Goal: Transaction & Acquisition: Obtain resource

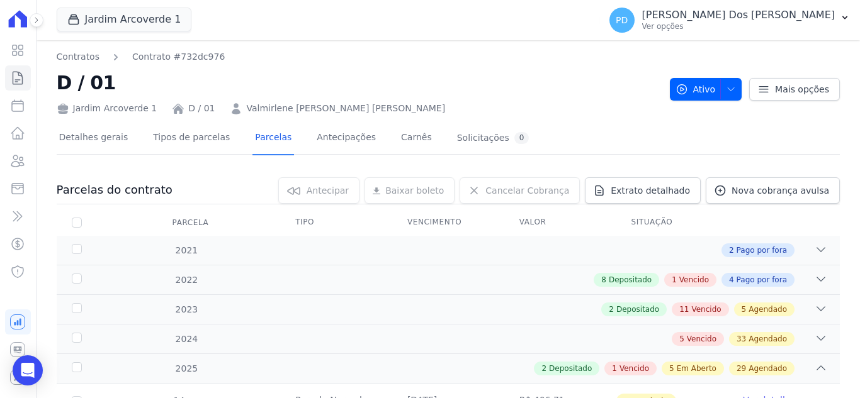
scroll to position [566, 0]
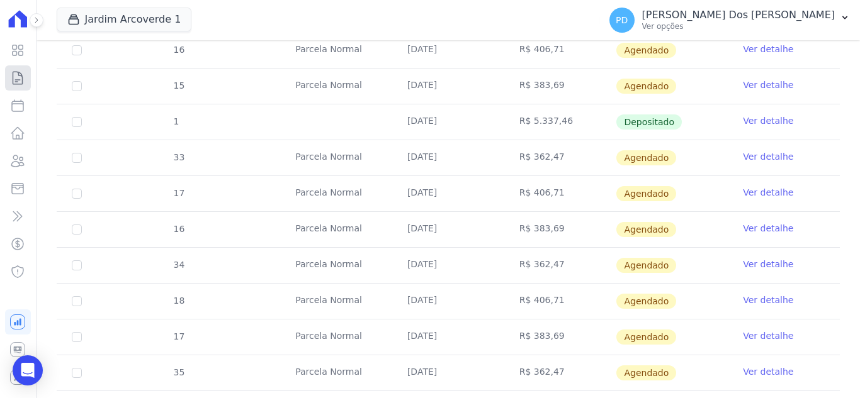
click at [19, 83] on icon at bounding box center [17, 77] width 15 height 15
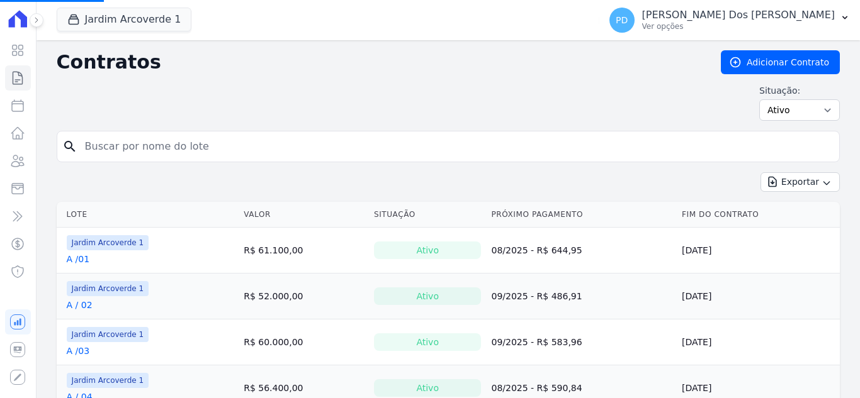
click at [121, 148] on input "search" at bounding box center [455, 146] width 756 height 25
click at [385, 147] on input "search" at bounding box center [455, 146] width 756 height 25
type input "s"
type input "d / 01"
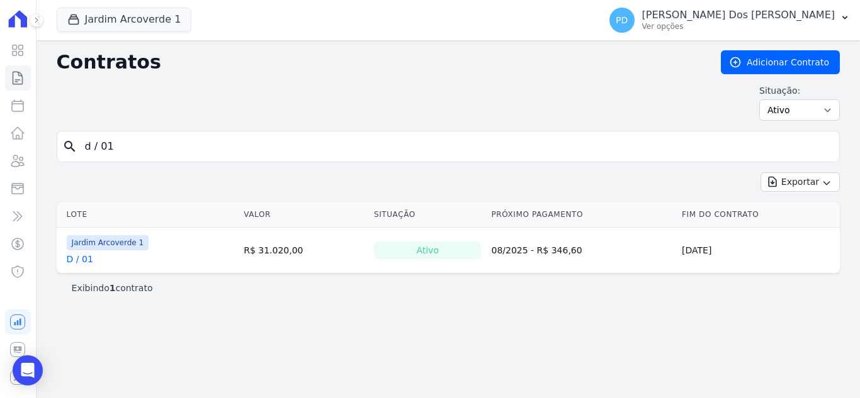
click at [83, 256] on link "D / 01" at bounding box center [80, 259] width 26 height 13
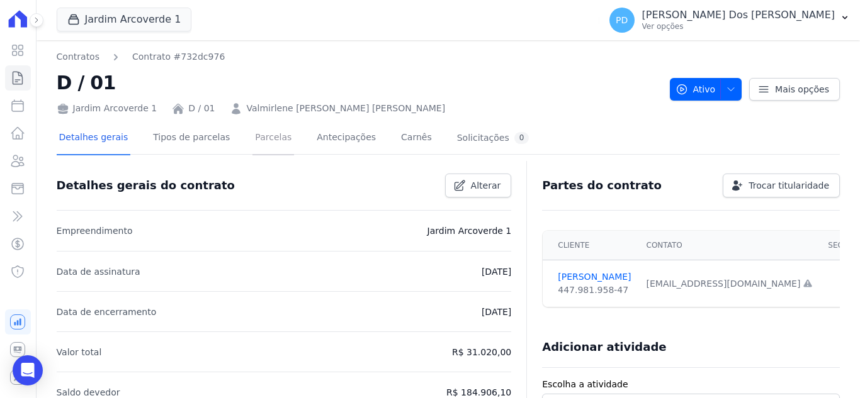
click at [252, 134] on link "Parcelas" at bounding box center [273, 138] width 42 height 33
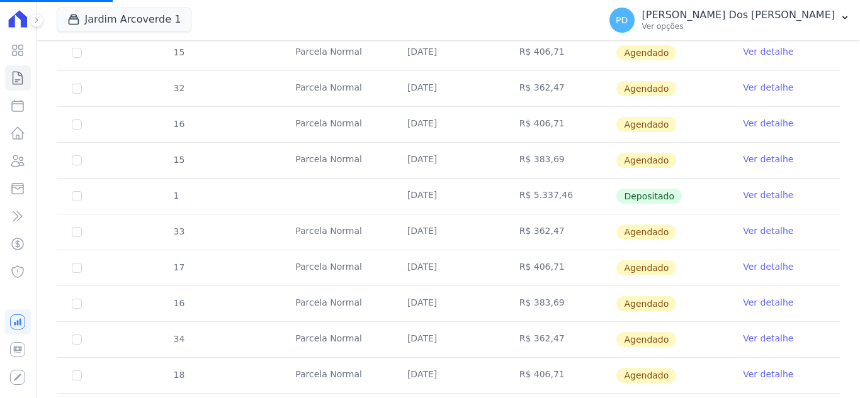
scroll to position [503, 0]
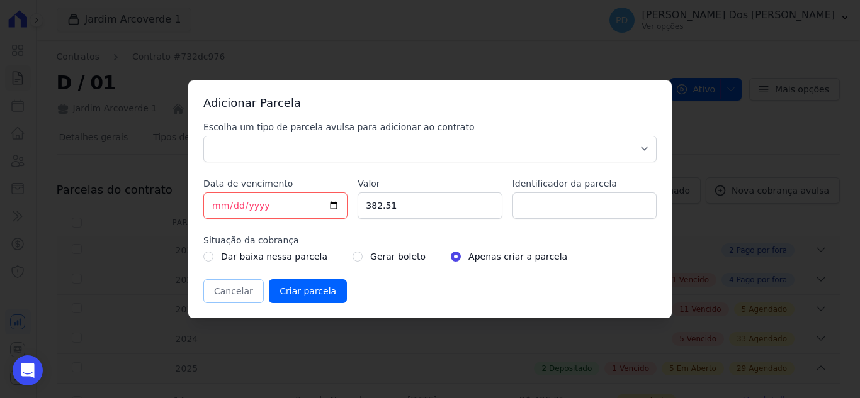
click at [227, 293] on button "Cancelar" at bounding box center [233, 291] width 60 height 24
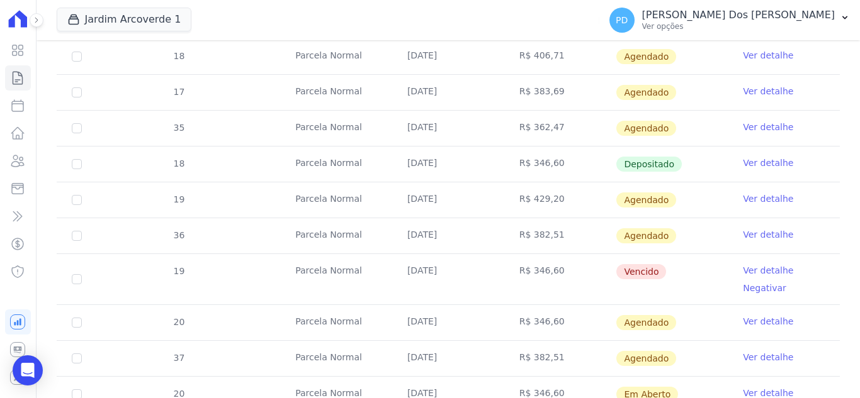
scroll to position [818, 0]
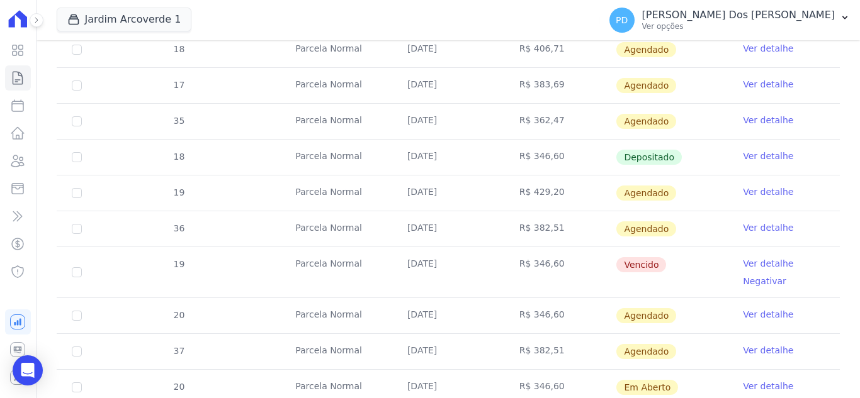
click at [749, 266] on link "Ver detalhe" at bounding box center [768, 263] width 50 height 13
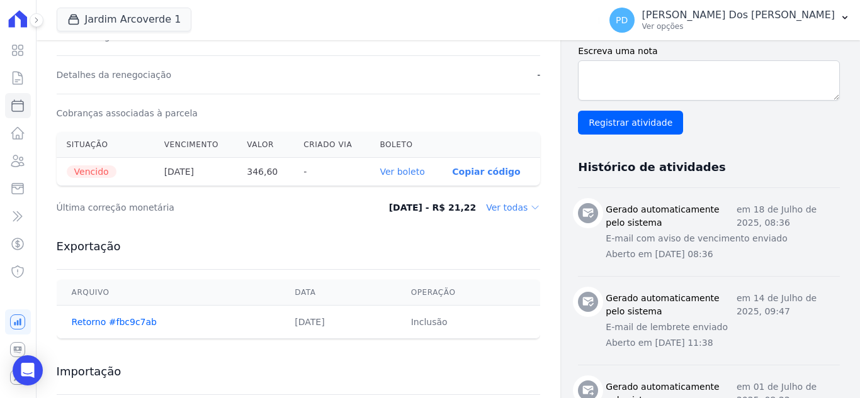
scroll to position [378, 0]
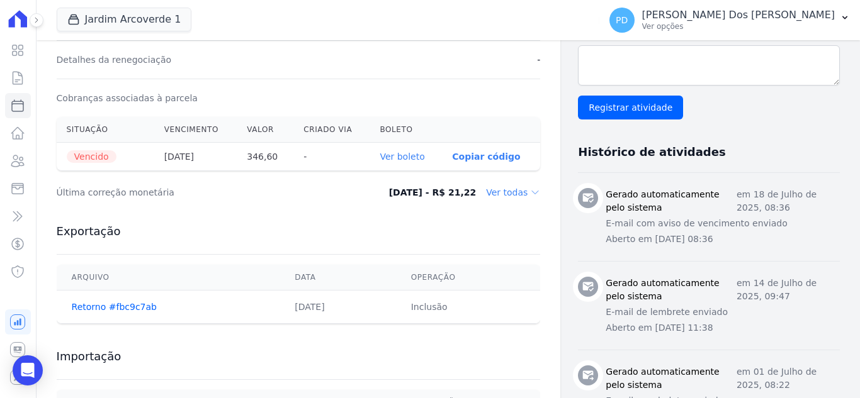
click at [409, 155] on link "Ver boleto" at bounding box center [401, 157] width 45 height 10
click at [17, 77] on icon at bounding box center [17, 77] width 15 height 15
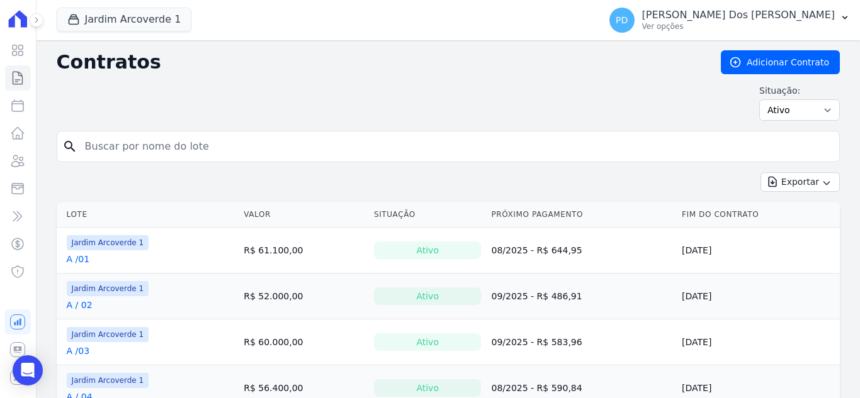
click at [195, 145] on input "search" at bounding box center [455, 146] width 756 height 25
type input "a / 07"
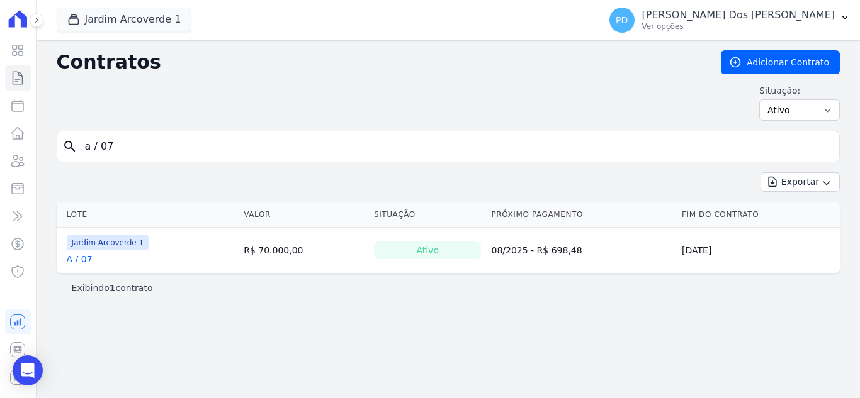
click at [85, 259] on link "A / 07" at bounding box center [80, 259] width 26 height 13
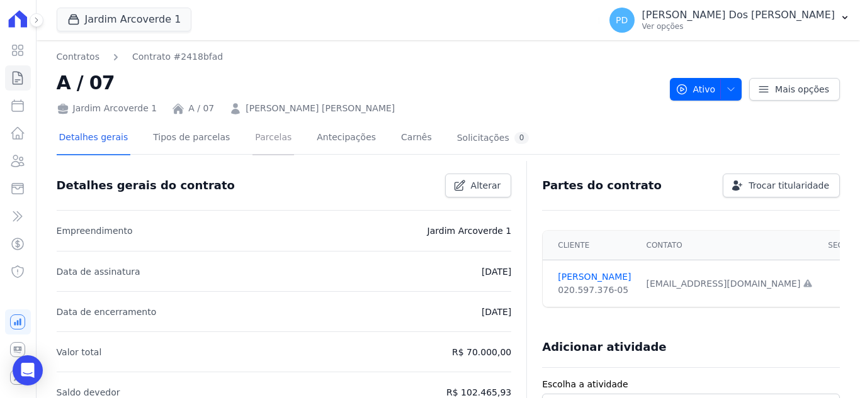
click at [260, 137] on link "Parcelas" at bounding box center [273, 138] width 42 height 33
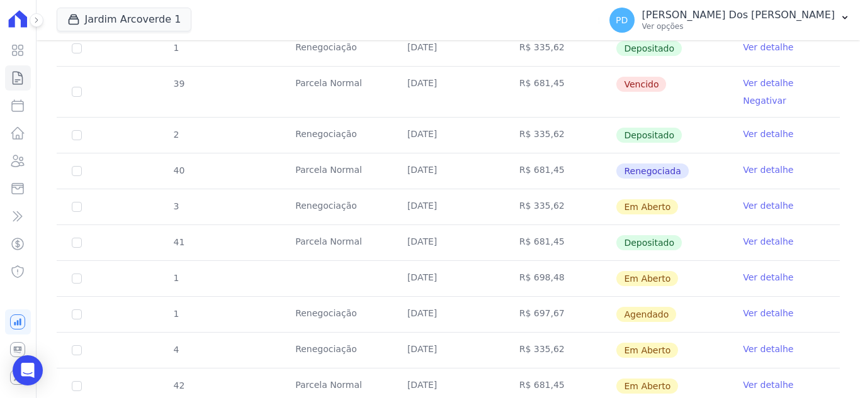
scroll to position [503, 0]
click at [72, 203] on input "checkbox" at bounding box center [77, 206] width 10 height 10
checkbox input "true"
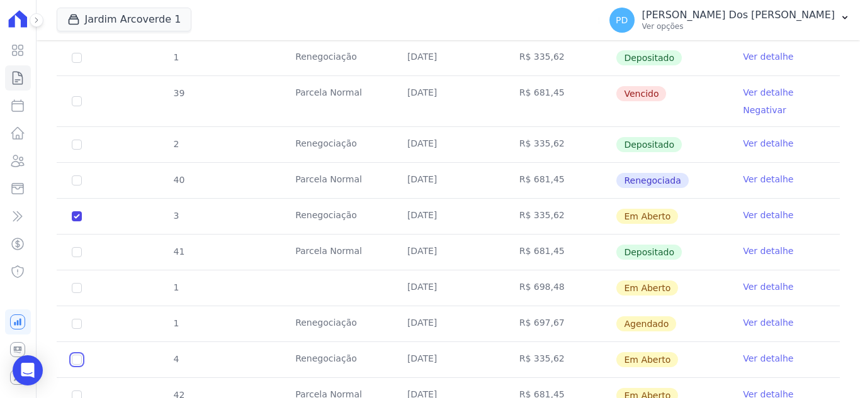
click at [73, 222] on input "checkbox" at bounding box center [77, 216] width 10 height 10
checkbox input "true"
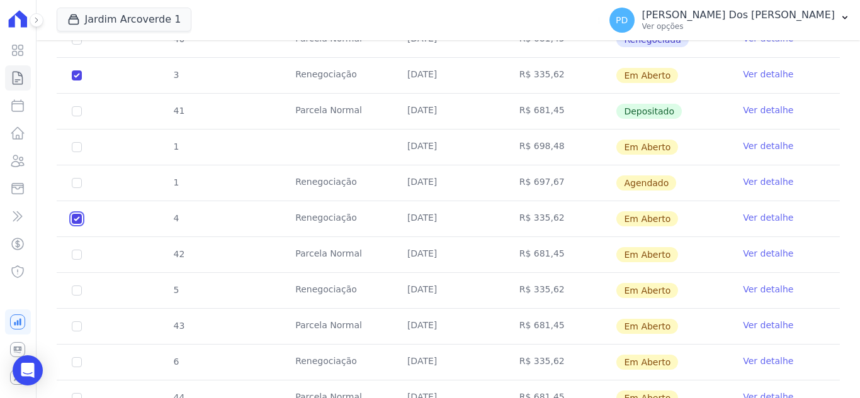
scroll to position [692, 0]
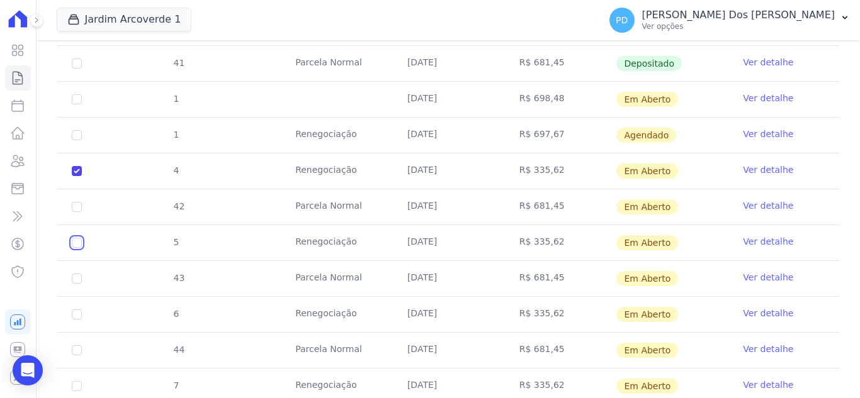
click at [78, 33] on input "checkbox" at bounding box center [77, 28] width 10 height 10
checkbox input "true"
click at [77, 33] on input "checkbox" at bounding box center [77, 28] width 10 height 10
checkbox input "true"
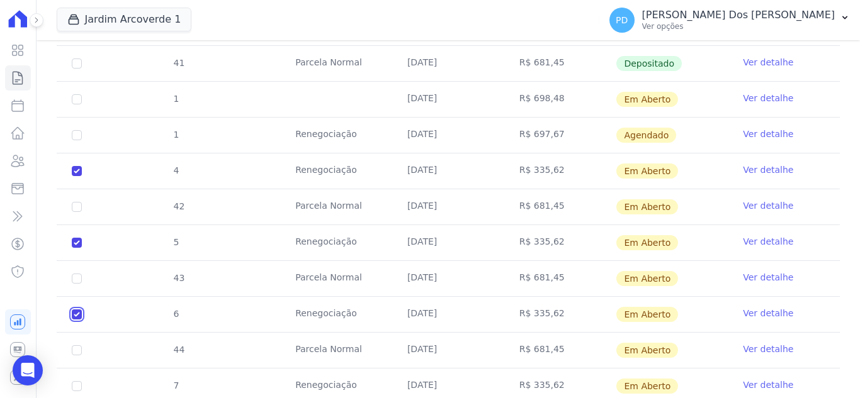
checkbox input "true"
click at [78, 33] on input "checkbox" at bounding box center [77, 28] width 10 height 10
checkbox input "true"
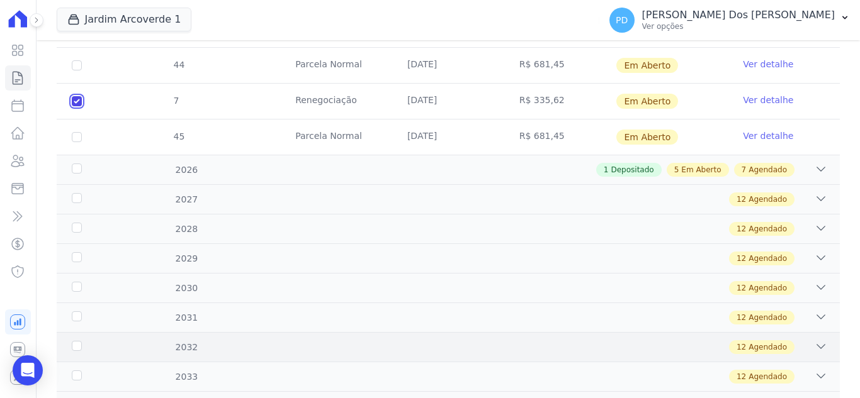
scroll to position [1007, 0]
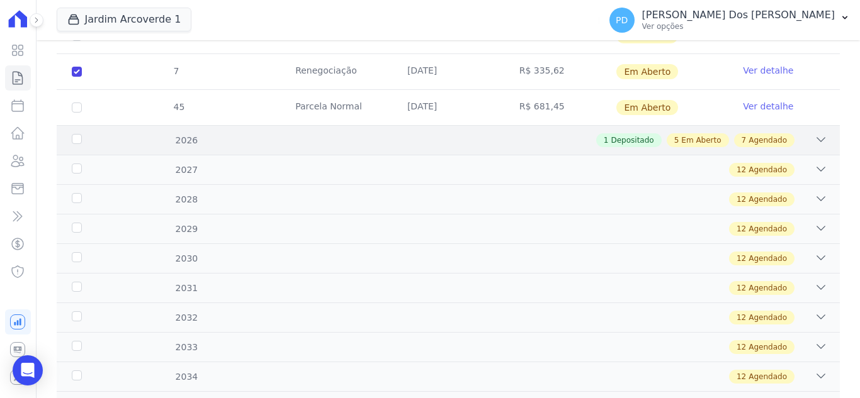
click at [76, 134] on div "2026" at bounding box center [103, 140] width 69 height 13
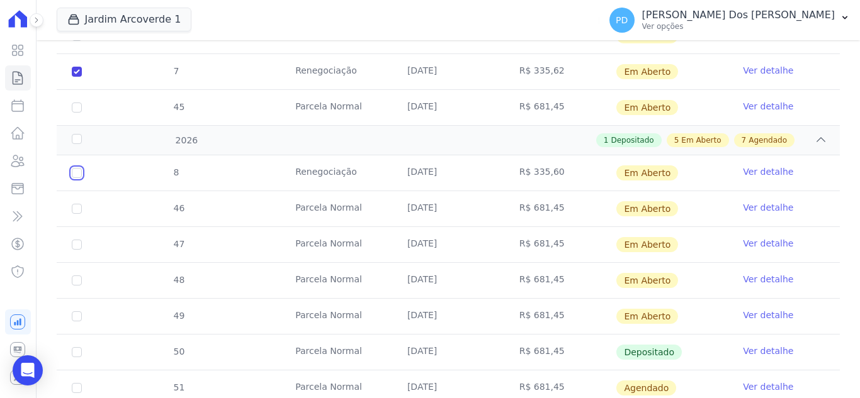
click at [77, 168] on input "checkbox" at bounding box center [77, 173] width 10 height 10
checkbox input "true"
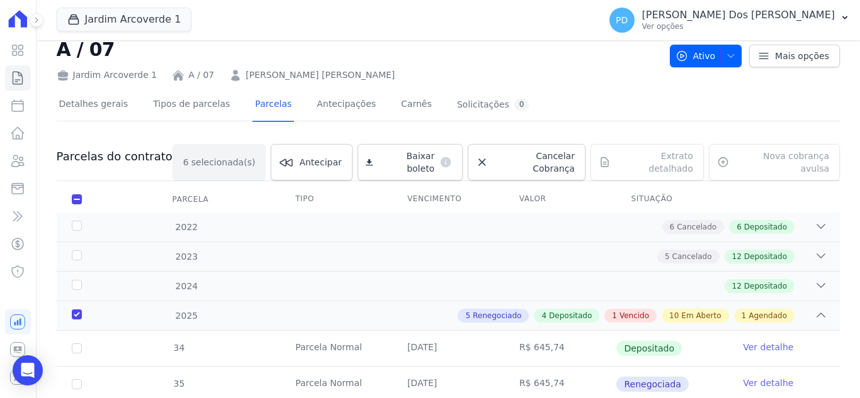
scroll to position [0, 0]
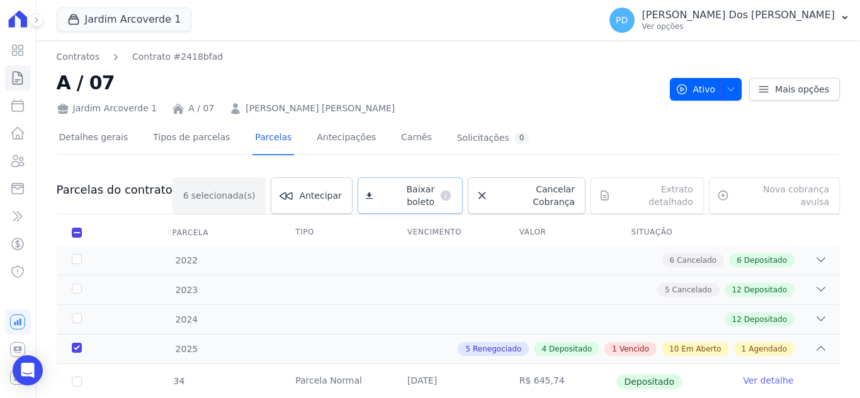
click at [407, 191] on span "Baixar boleto" at bounding box center [406, 195] width 57 height 25
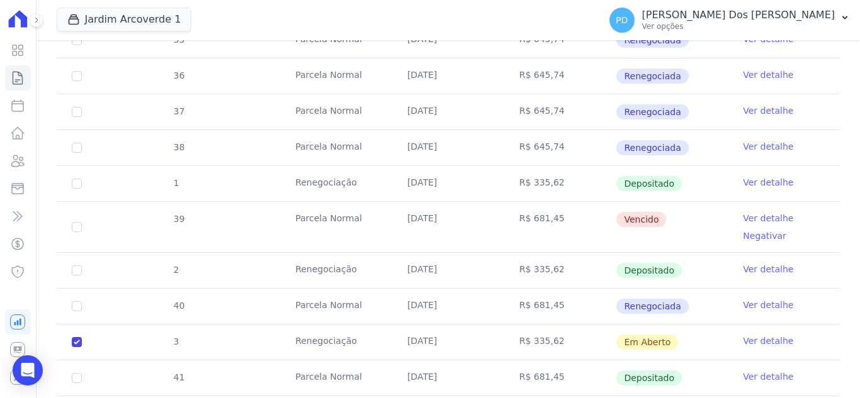
scroll to position [63, 0]
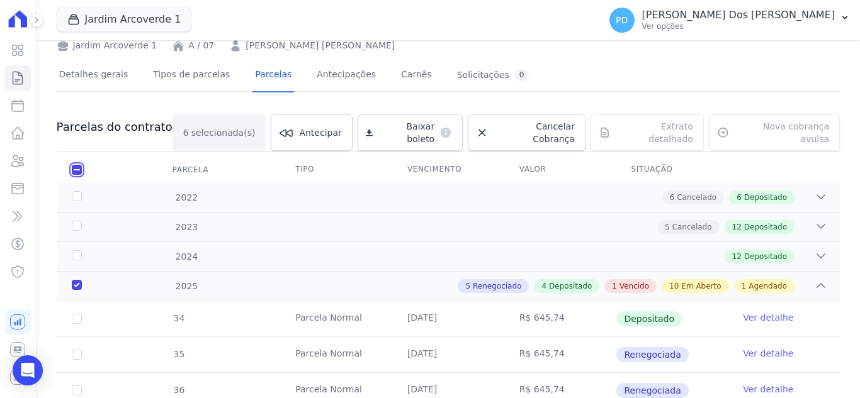
click at [78, 165] on input "checkbox" at bounding box center [77, 170] width 10 height 10
checkbox input "false"
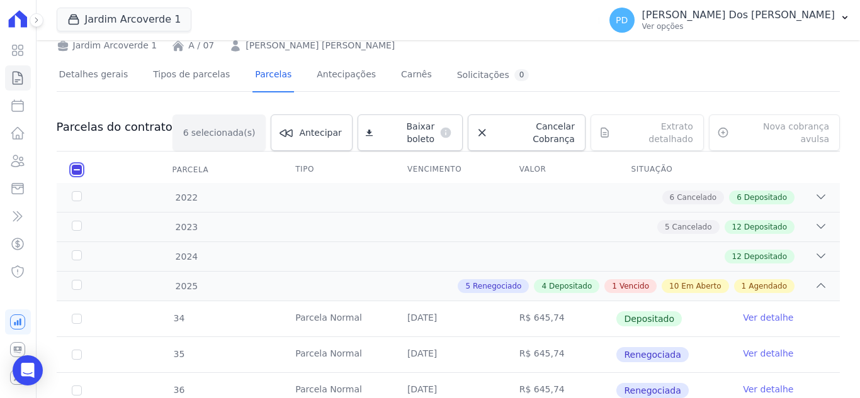
checkbox input "false"
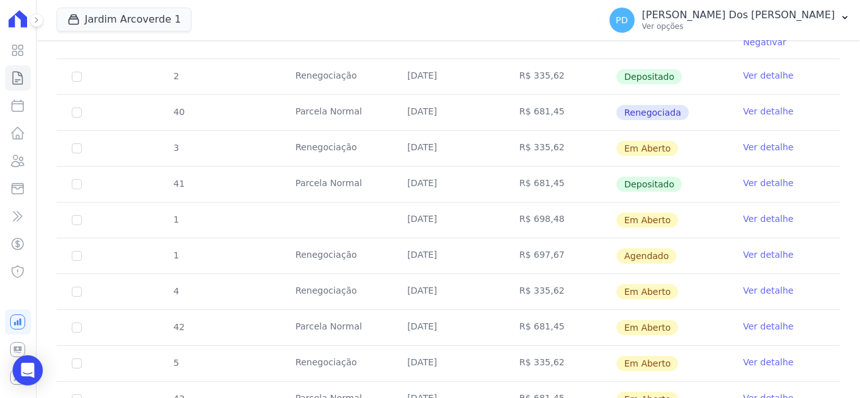
scroll to position [566, 0]
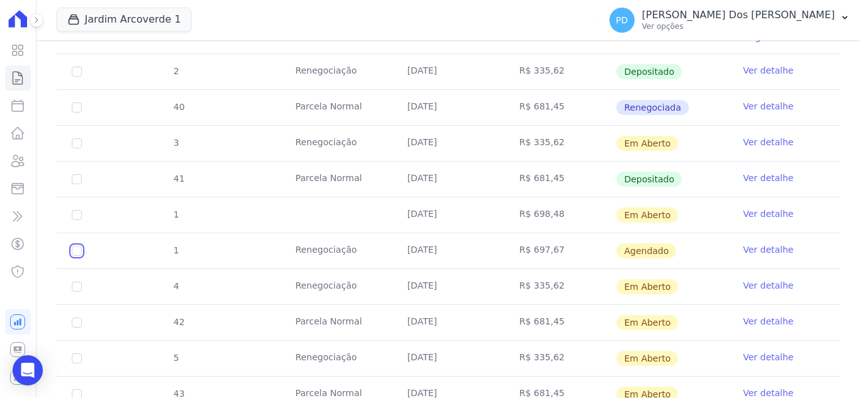
click at [79, 251] on input "checkbox" at bounding box center [77, 251] width 10 height 10
checkbox input "true"
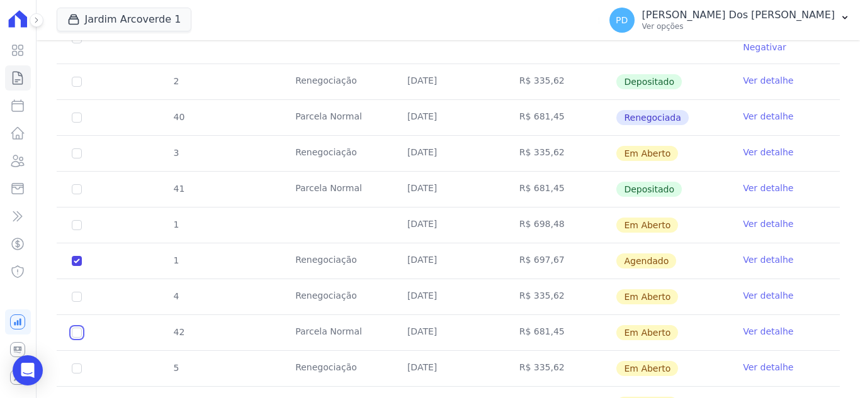
click at [77, 159] on input "checkbox" at bounding box center [77, 154] width 10 height 10
checkbox input "true"
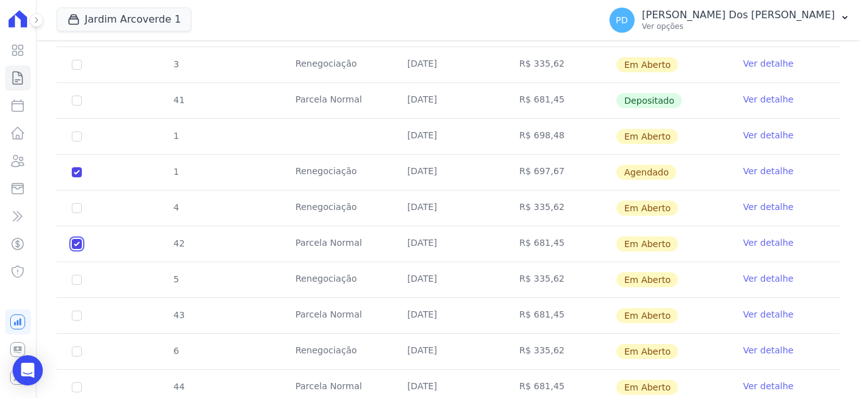
scroll to position [755, 0]
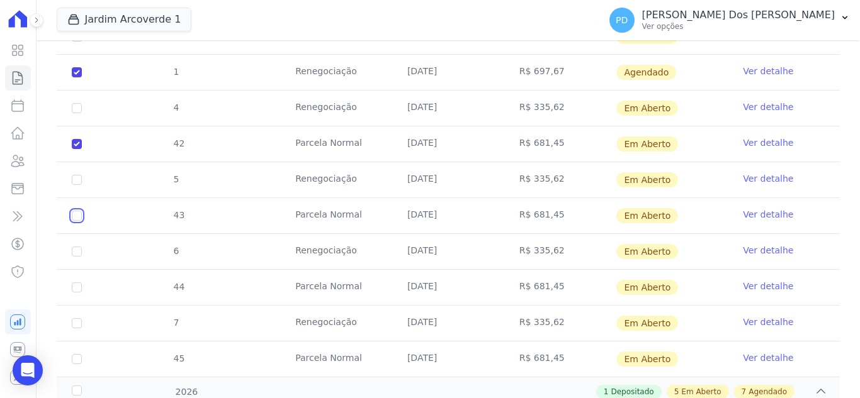
checkbox input "true"
drag, startPoint x: 81, startPoint y: 277, endPoint x: 78, endPoint y: 288, distance: 11.2
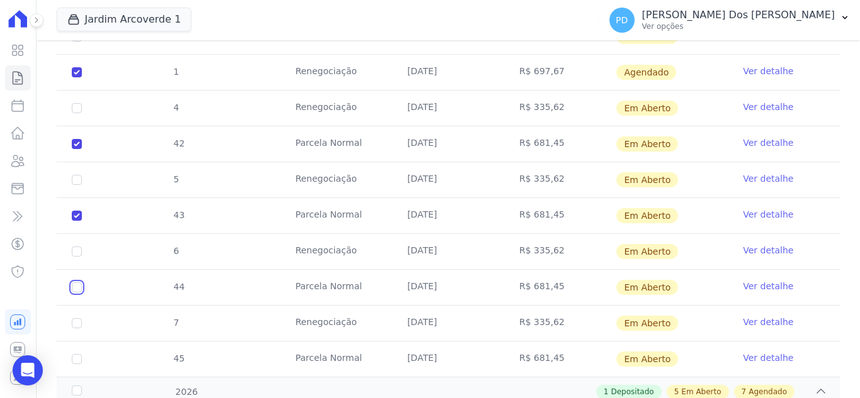
checkbox input "true"
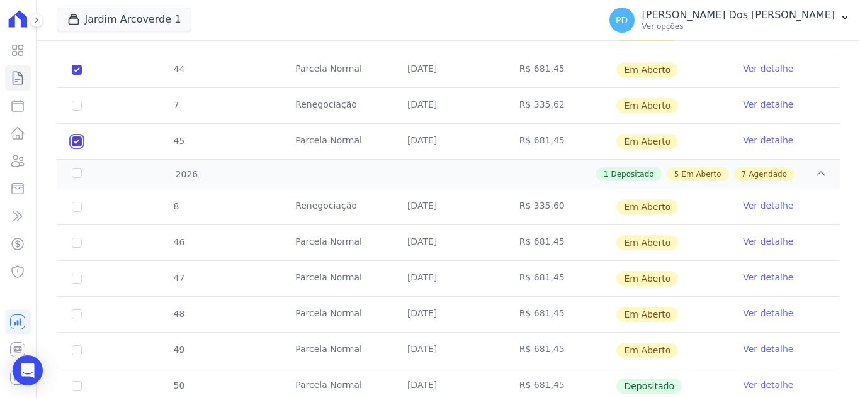
scroll to position [1007, 0]
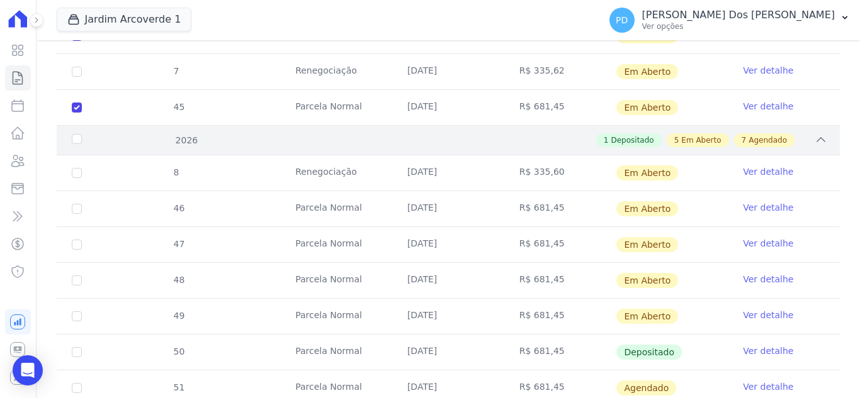
click at [76, 134] on div "2026" at bounding box center [103, 140] width 69 height 13
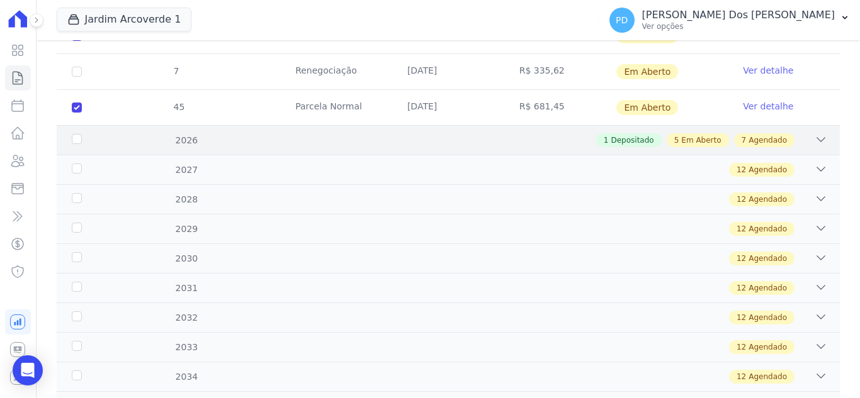
click at [78, 134] on div "2026" at bounding box center [103, 140] width 69 height 13
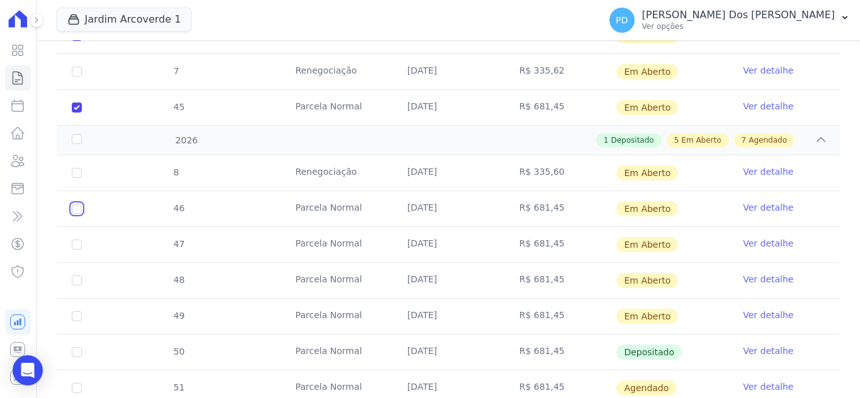
click at [75, 178] on input "checkbox" at bounding box center [77, 173] width 10 height 10
checkbox input "true"
click at [74, 178] on input "checkbox" at bounding box center [77, 173] width 10 height 10
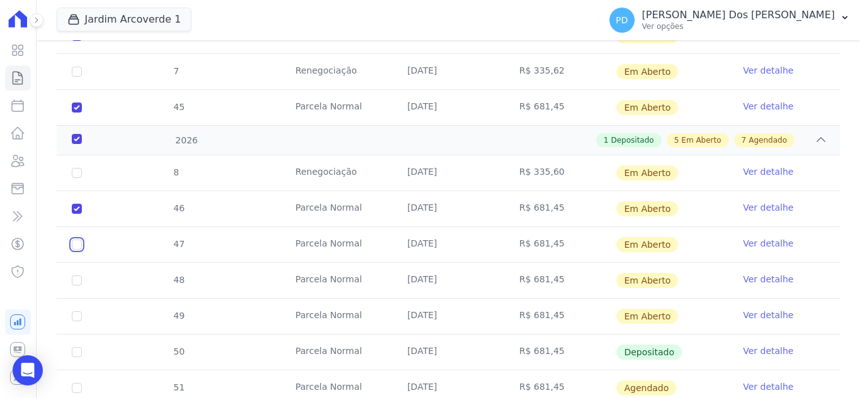
checkbox input "true"
click at [76, 178] on input "checkbox" at bounding box center [77, 173] width 10 height 10
checkbox input "true"
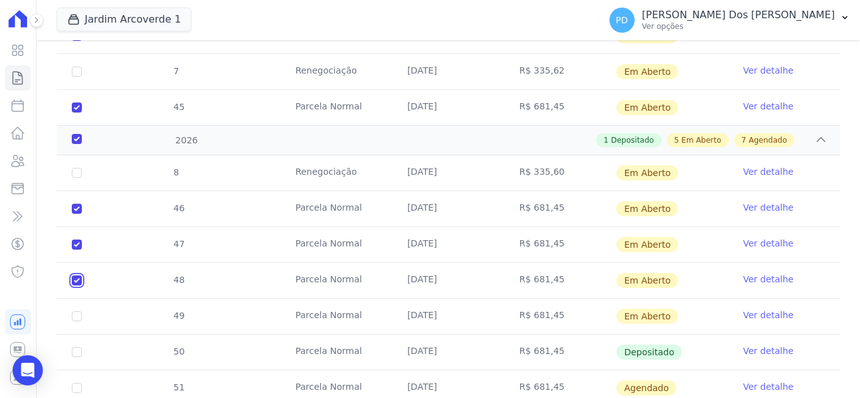
checkbox input "true"
click at [76, 178] on input "checkbox" at bounding box center [77, 173] width 10 height 10
checkbox input "true"
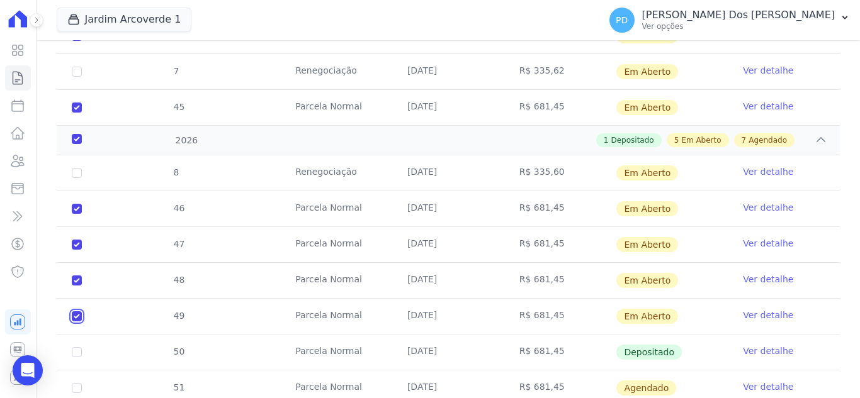
checkbox input "true"
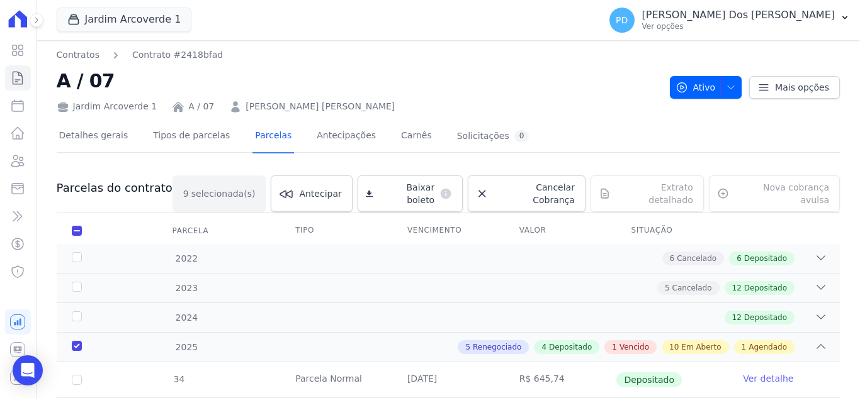
scroll to position [0, 0]
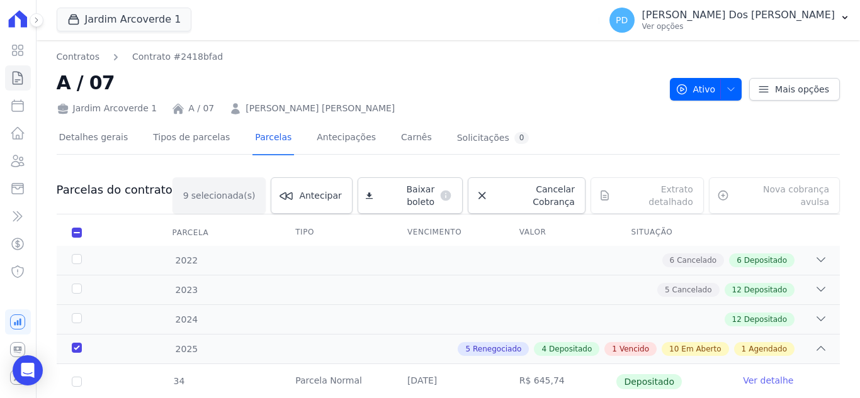
click at [413, 193] on div "Baixar boleto default" at bounding box center [409, 195] width 105 height 37
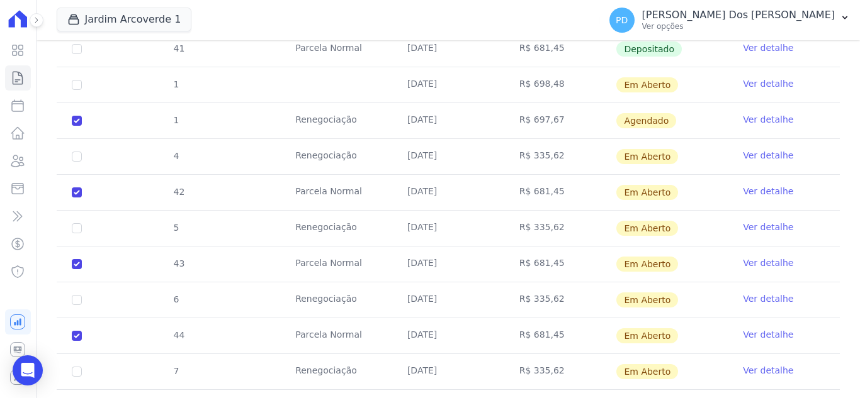
scroll to position [629, 0]
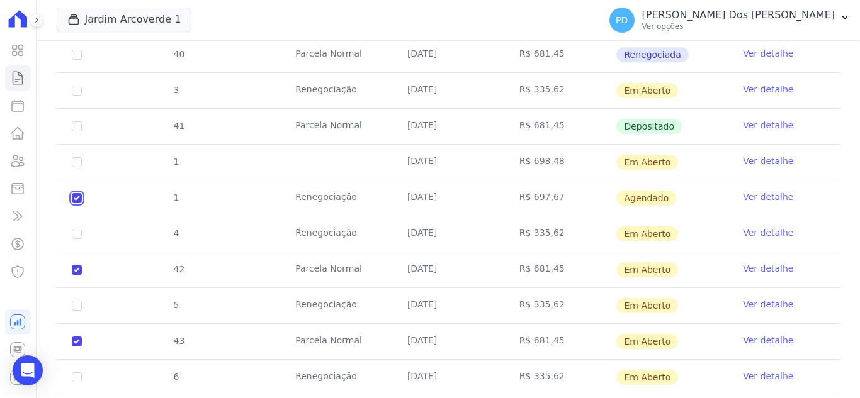
click at [77, 193] on input "checkbox" at bounding box center [77, 198] width 10 height 10
checkbox input "false"
checkbox input "true"
click at [77, 96] on input "checkbox" at bounding box center [77, 91] width 10 height 10
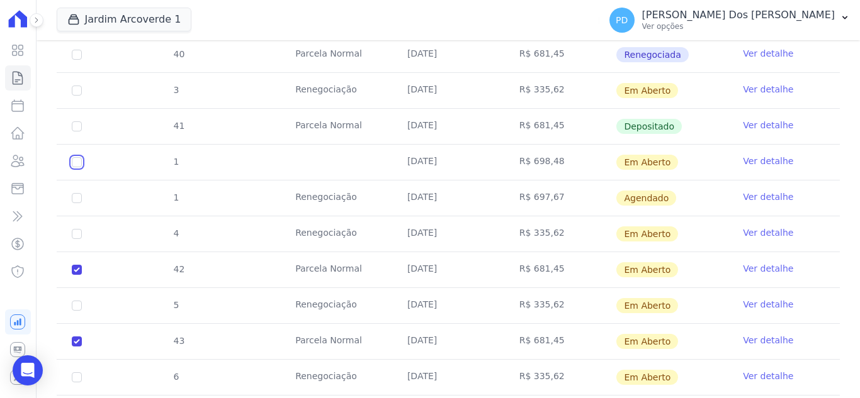
checkbox input "true"
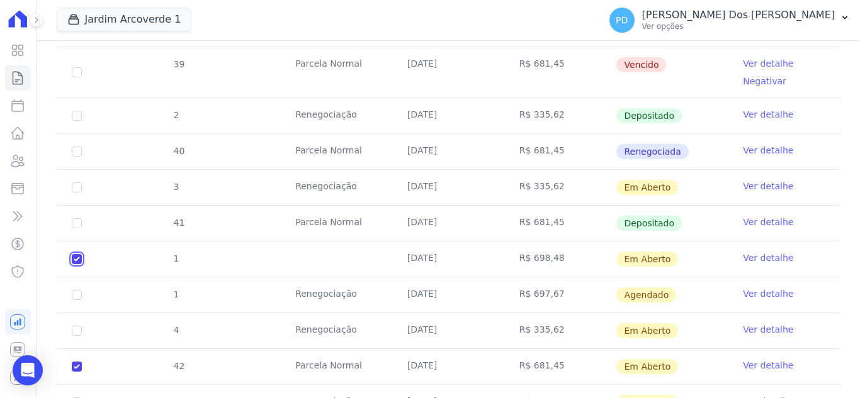
scroll to position [503, 0]
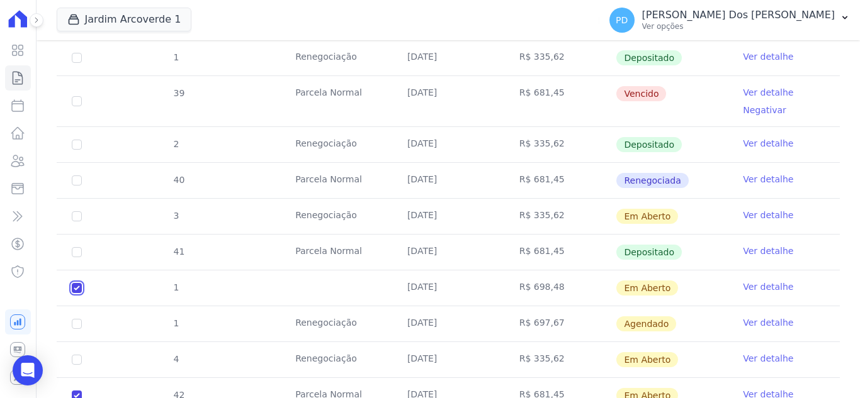
click at [74, 222] on input "checkbox" at bounding box center [77, 216] width 10 height 10
checkbox input "false"
checkbox input "true"
drag, startPoint x: 536, startPoint y: 238, endPoint x: 570, endPoint y: 240, distance: 34.1
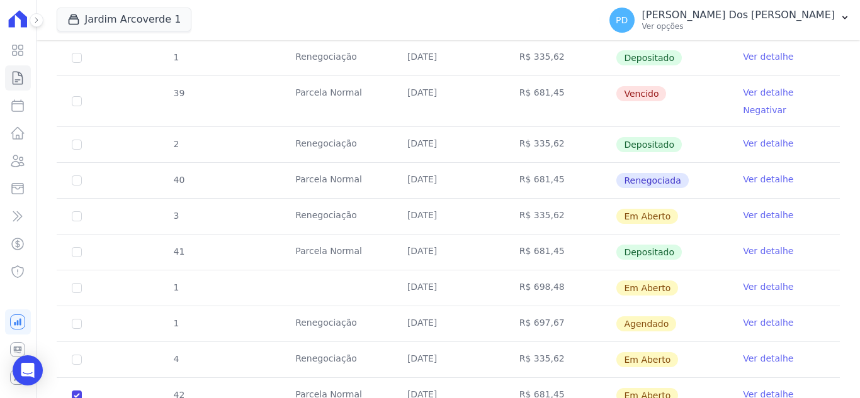
click at [570, 240] on td "R$ 681,45" at bounding box center [560, 252] width 112 height 35
drag, startPoint x: 549, startPoint y: 276, endPoint x: 526, endPoint y: 276, distance: 22.7
click at [526, 276] on td "R$ 698,48" at bounding box center [560, 288] width 112 height 35
click at [545, 279] on td "R$ 698,48" at bounding box center [560, 288] width 112 height 35
click at [748, 281] on link "Ver detalhe" at bounding box center [768, 287] width 50 height 13
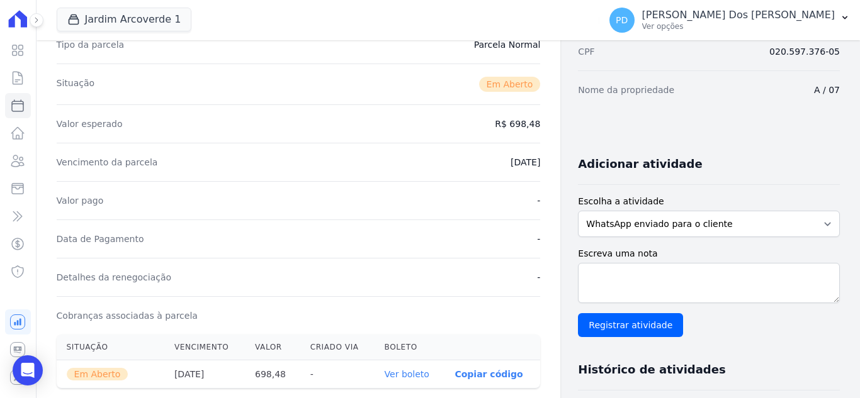
scroll to position [189, 0]
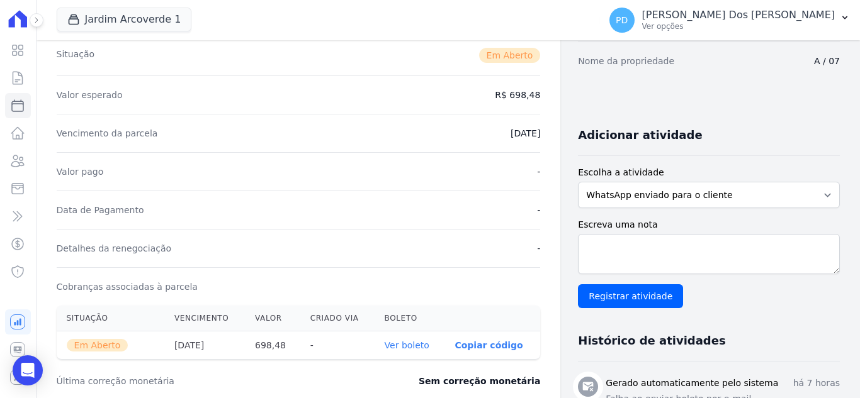
click at [415, 344] on link "Ver boleto" at bounding box center [407, 345] width 45 height 10
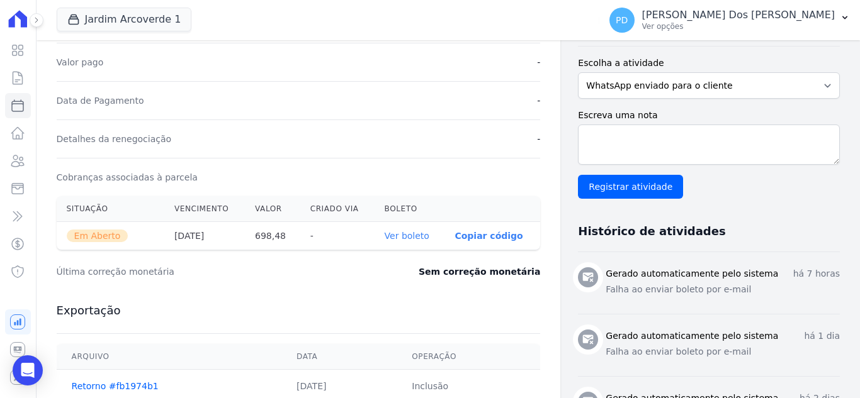
scroll to position [378, 0]
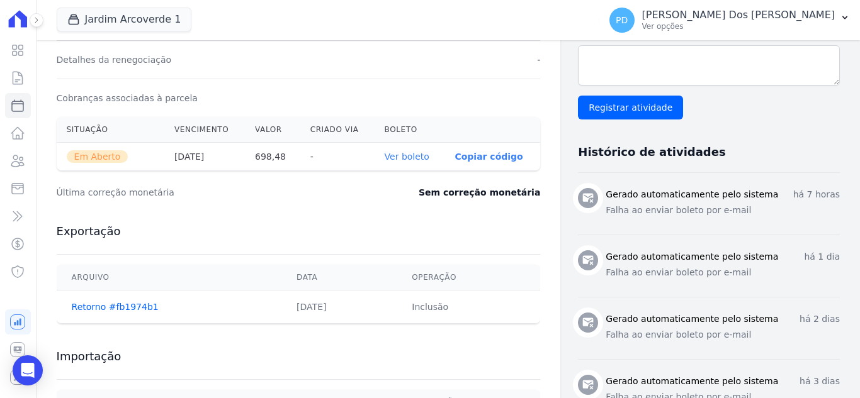
click at [412, 157] on link "Ver boleto" at bounding box center [407, 157] width 45 height 10
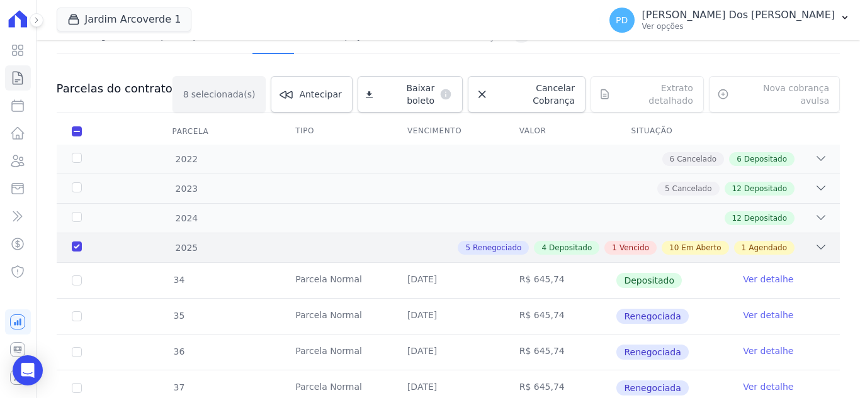
scroll to position [354, 0]
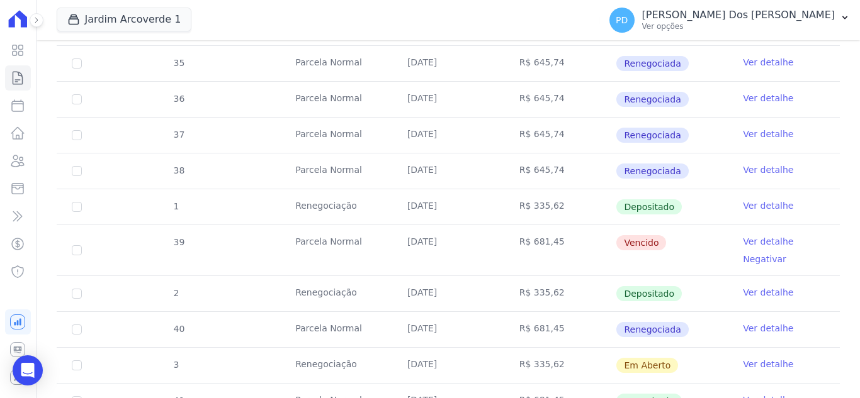
click at [342, 103] on td "Parcela Normal" at bounding box center [336, 99] width 112 height 35
click at [18, 78] on icon at bounding box center [17, 77] width 15 height 15
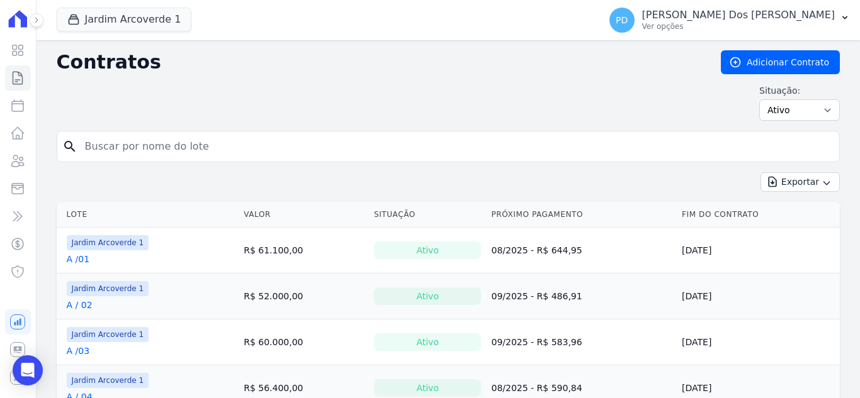
click at [135, 154] on input "search" at bounding box center [455, 146] width 756 height 25
type input "f / 05"
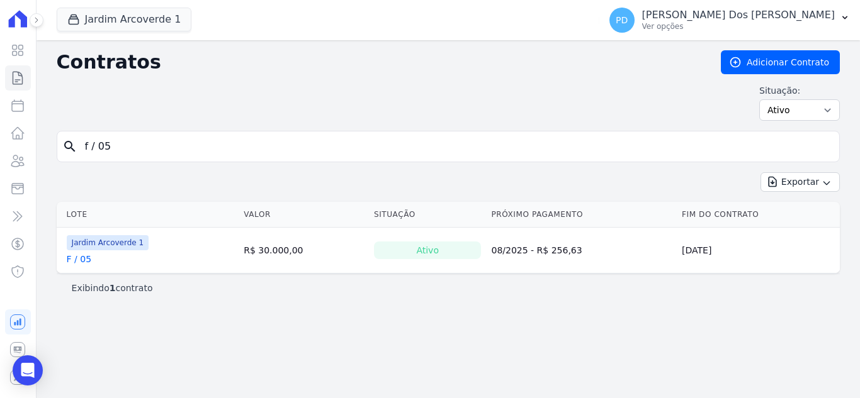
click at [79, 257] on link "F / 05" at bounding box center [79, 259] width 25 height 13
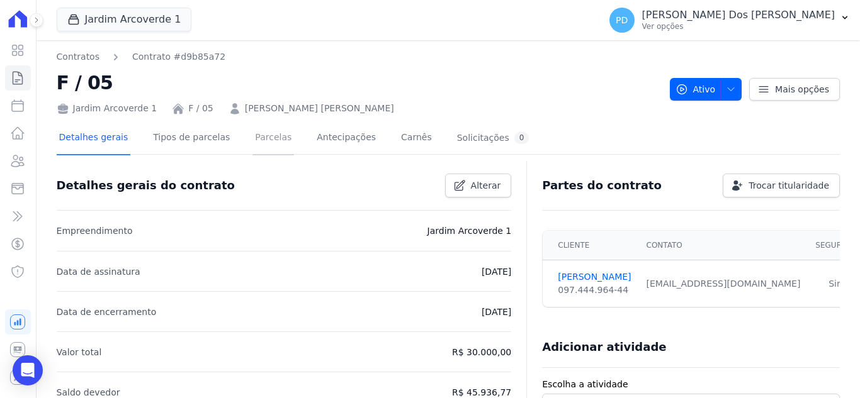
click at [257, 142] on link "Parcelas" at bounding box center [273, 138] width 42 height 33
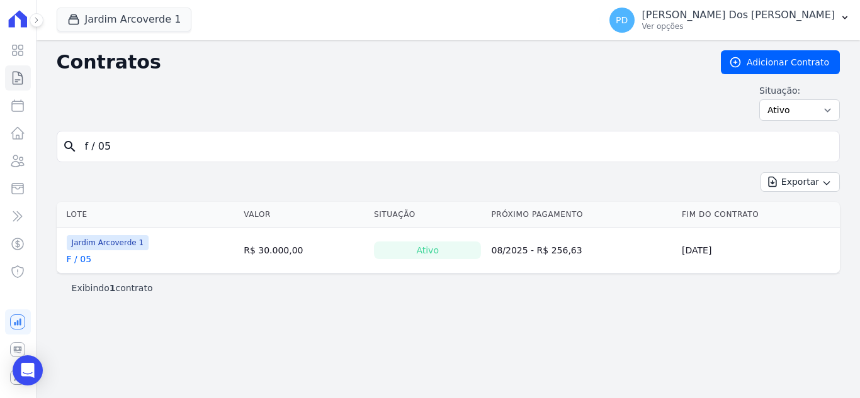
click at [112, 147] on input "f / 05" at bounding box center [455, 146] width 756 height 25
type input "f / 06"
click at [88, 264] on link "F / 06" at bounding box center [79, 259] width 25 height 13
drag, startPoint x: 89, startPoint y: 150, endPoint x: 78, endPoint y: 150, distance: 10.7
click at [78, 150] on input "f / 06" at bounding box center [455, 146] width 756 height 25
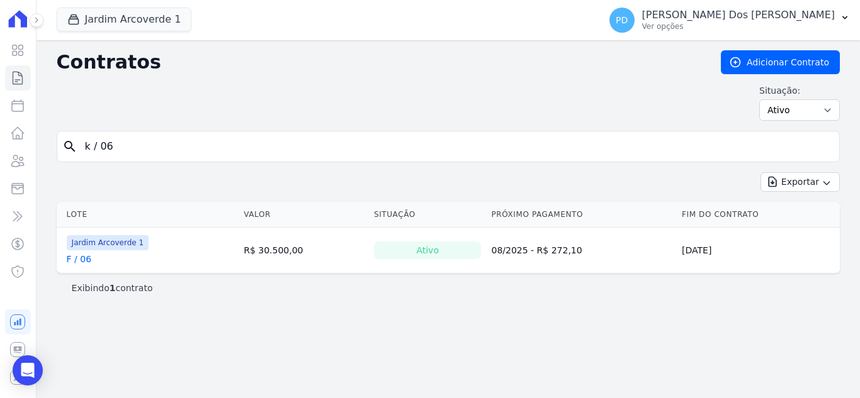
type input "k / 06"
click at [86, 257] on link "K / 06" at bounding box center [80, 259] width 26 height 13
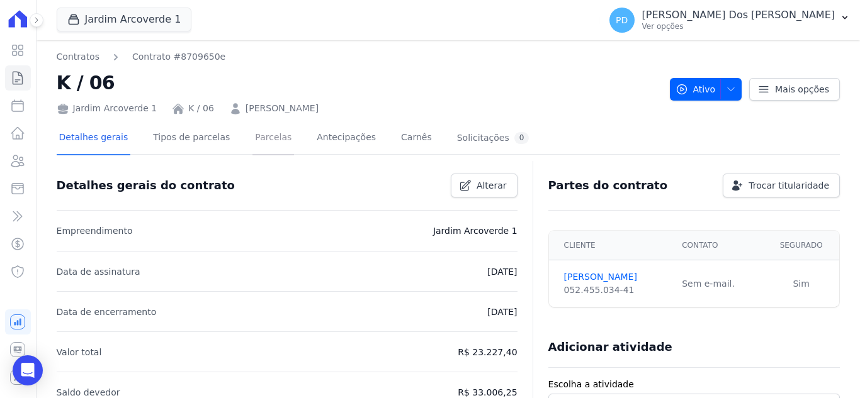
click at [259, 139] on link "Parcelas" at bounding box center [273, 138] width 42 height 33
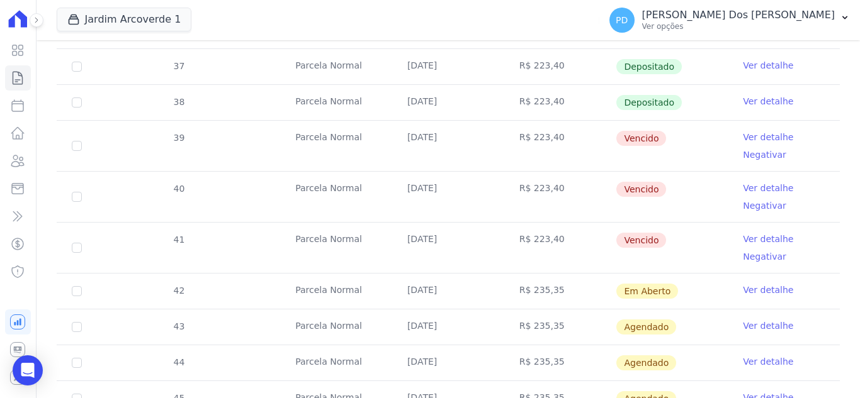
scroll to position [378, 0]
